Goal: Task Accomplishment & Management: Manage account settings

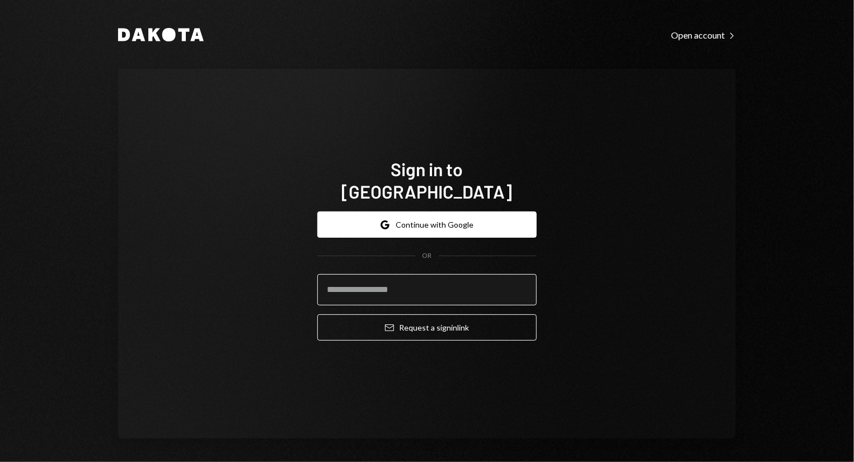
click at [419, 287] on input "email" at bounding box center [426, 289] width 219 height 31
click at [0, 462] on com-1password-button at bounding box center [0, 462] width 0 height 0
type input "**********"
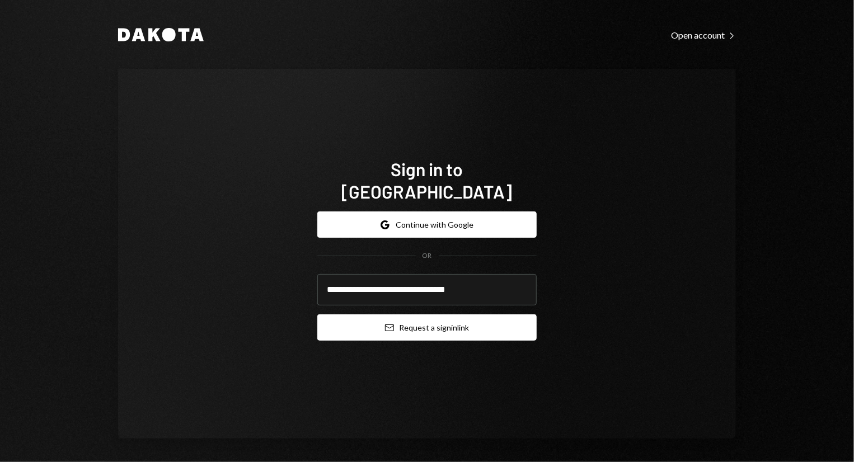
click at [416, 315] on button "Email Request a sign in link" at bounding box center [426, 328] width 219 height 26
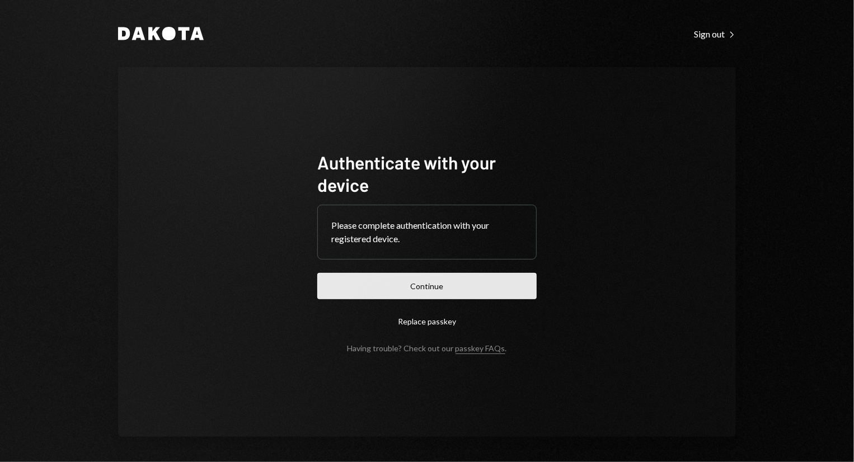
click at [473, 288] on button "Continue" at bounding box center [426, 286] width 219 height 26
click at [470, 287] on button "Continue" at bounding box center [426, 286] width 219 height 26
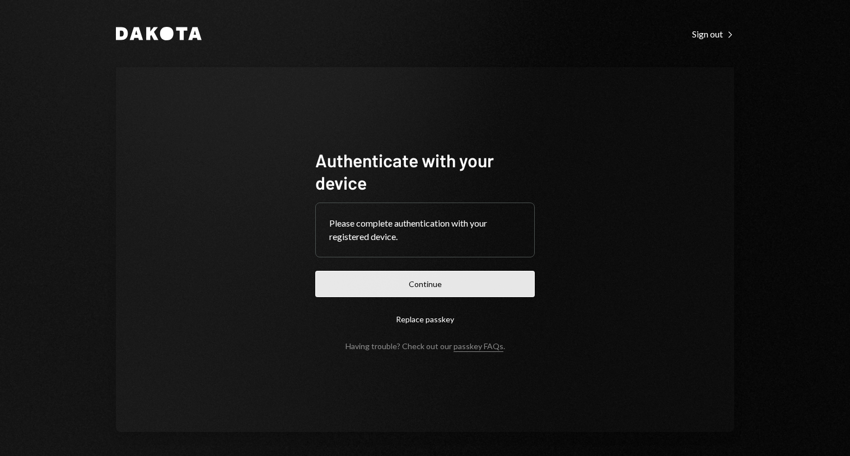
click at [489, 271] on button "Continue" at bounding box center [424, 284] width 219 height 26
click at [454, 283] on button "Continue" at bounding box center [424, 284] width 219 height 26
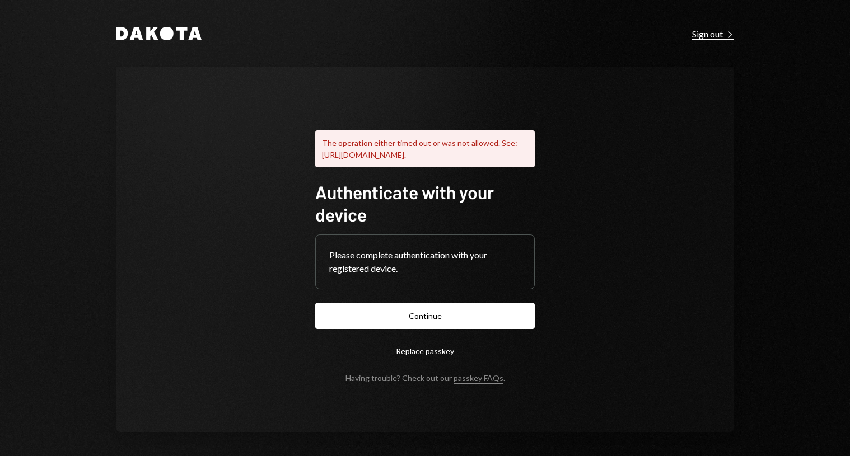
click at [720, 29] on div "Sign out Right Caret" at bounding box center [713, 34] width 42 height 11
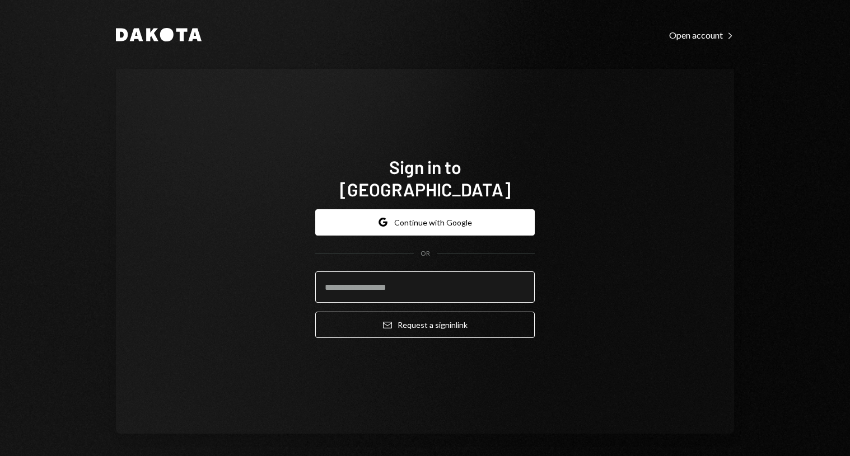
click at [485, 282] on input "email" at bounding box center [424, 286] width 219 height 31
click at [0, 456] on com-1password-button at bounding box center [0, 456] width 0 height 0
click at [434, 284] on input "email" at bounding box center [424, 286] width 219 height 31
click at [0, 456] on com-1password-button at bounding box center [0, 456] width 0 height 0
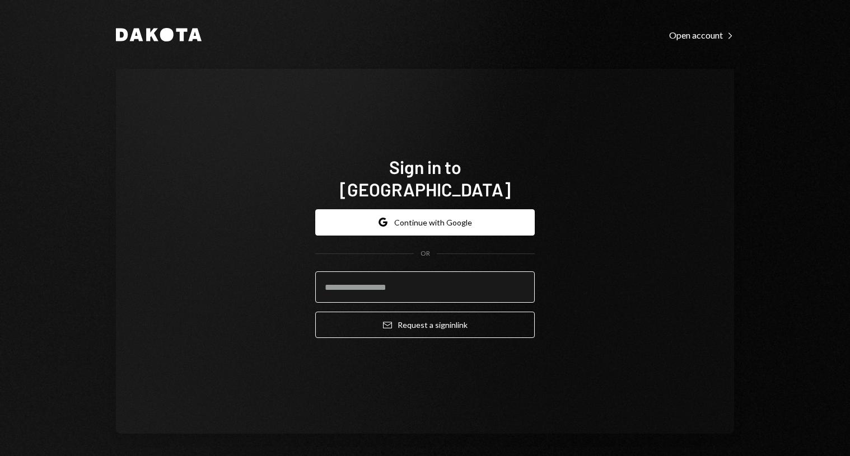
click at [471, 280] on input "email" at bounding box center [424, 286] width 219 height 31
click at [696, 324] on div "Sign in to Dakota Google Continue with Google OR Email Request a sign in link" at bounding box center [425, 251] width 618 height 365
click at [448, 276] on input "email" at bounding box center [424, 286] width 219 height 31
click at [0, 456] on com-1password-button at bounding box center [0, 456] width 0 height 0
type input "**********"
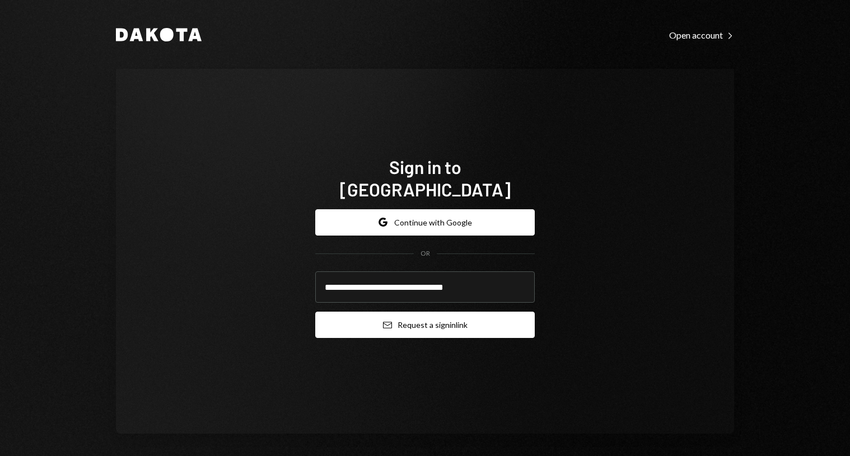
click at [421, 315] on button "Email Request a sign in link" at bounding box center [424, 325] width 219 height 26
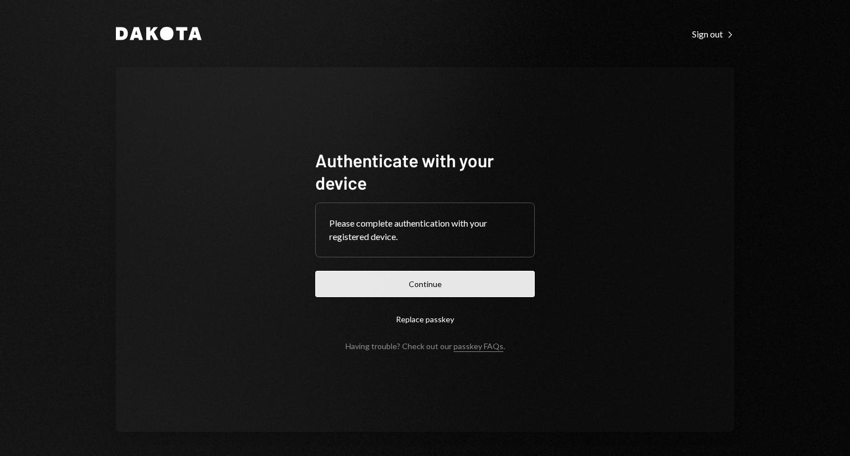
click at [410, 286] on button "Continue" at bounding box center [424, 284] width 219 height 26
